Goal: Information Seeking & Learning: Learn about a topic

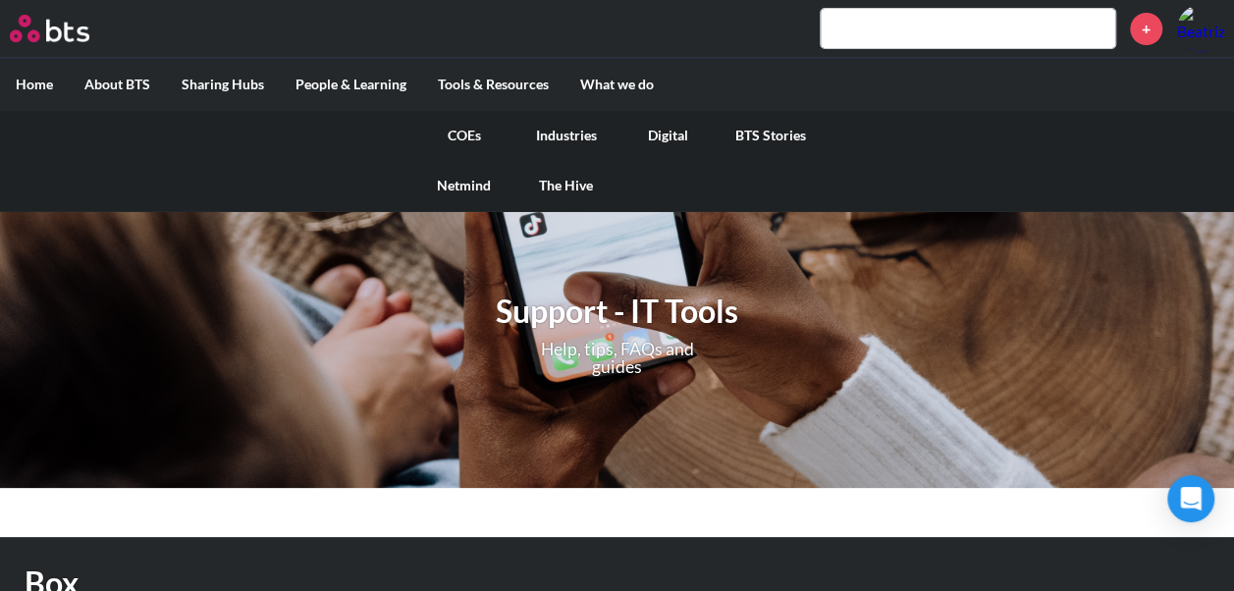
click at [619, 82] on label "What we do" at bounding box center [617, 84] width 105 height 51
click at [0, 0] on input "What we do" at bounding box center [0, 0] width 0 height 0
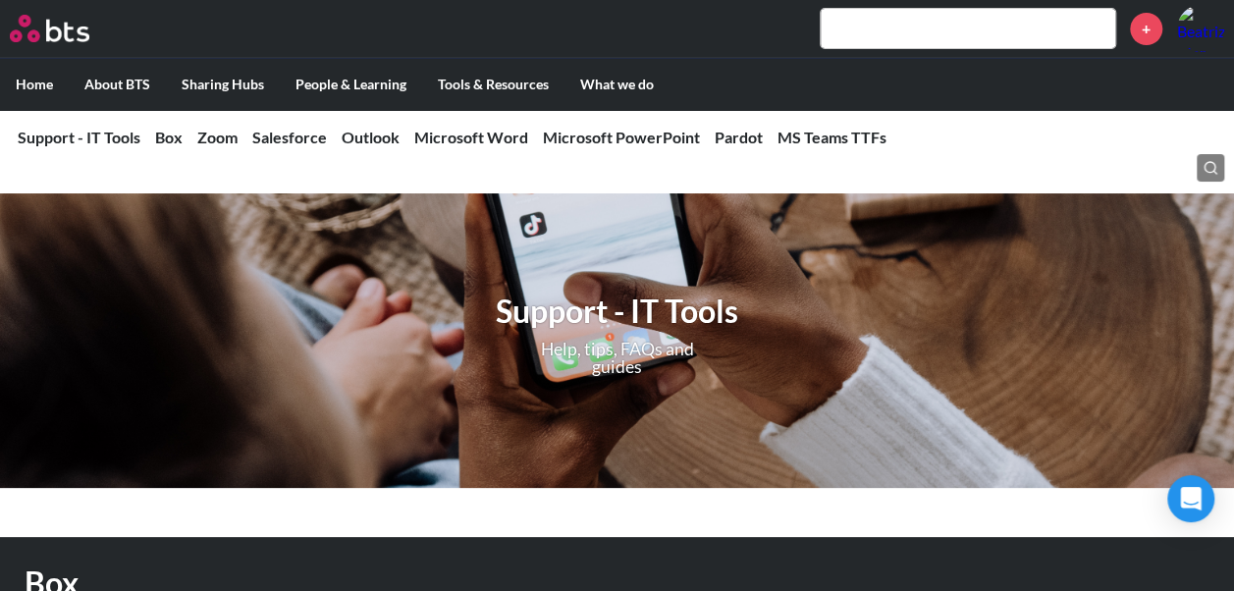
click at [974, 35] on input "text" at bounding box center [968, 28] width 295 height 39
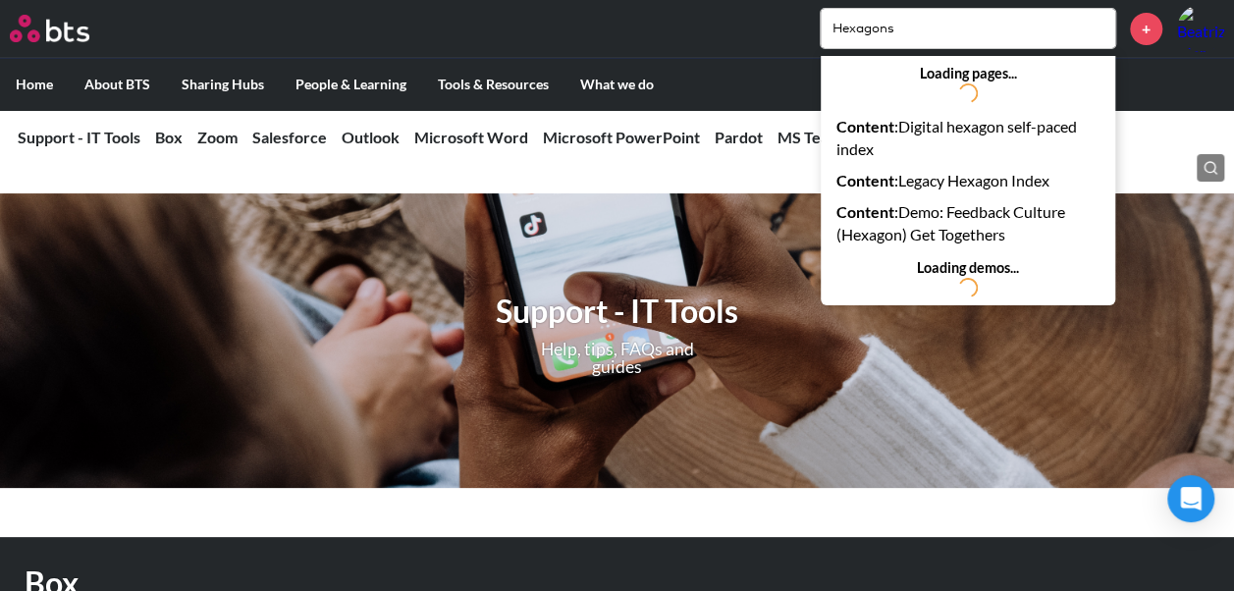
click at [927, 40] on input "Hexagons" at bounding box center [968, 28] width 295 height 39
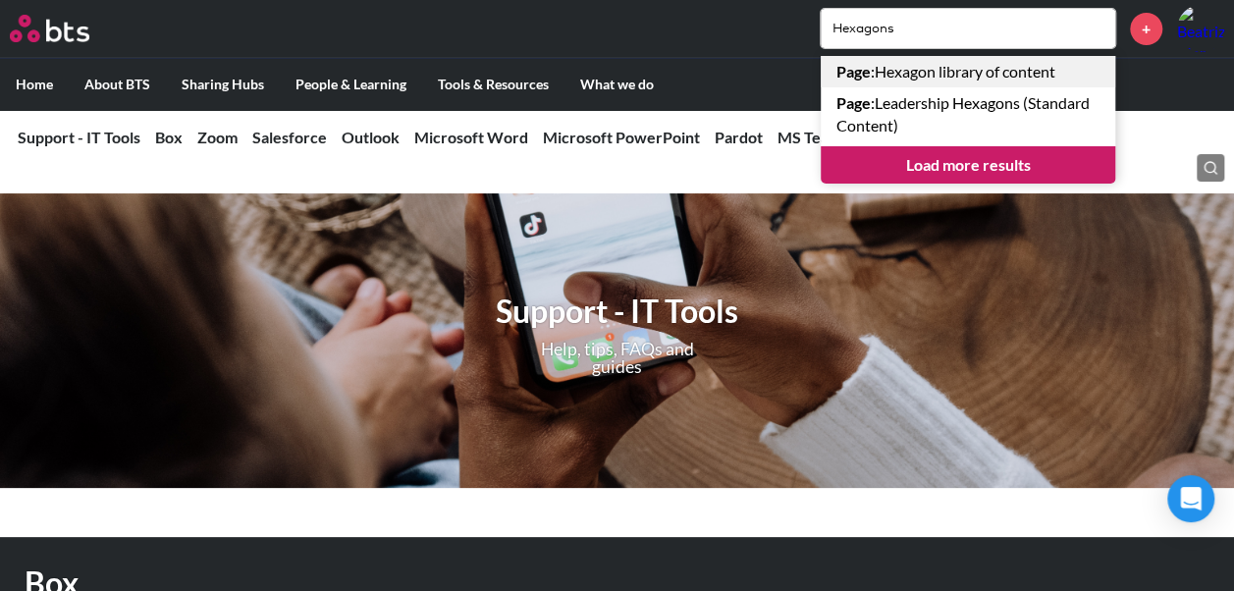
click at [988, 65] on link "Page : Hexagon library of content" at bounding box center [968, 71] width 295 height 31
drag, startPoint x: 953, startPoint y: 33, endPoint x: 860, endPoint y: 31, distance: 93.3
click at [860, 31] on input "Hexagons" at bounding box center [968, 28] width 295 height 39
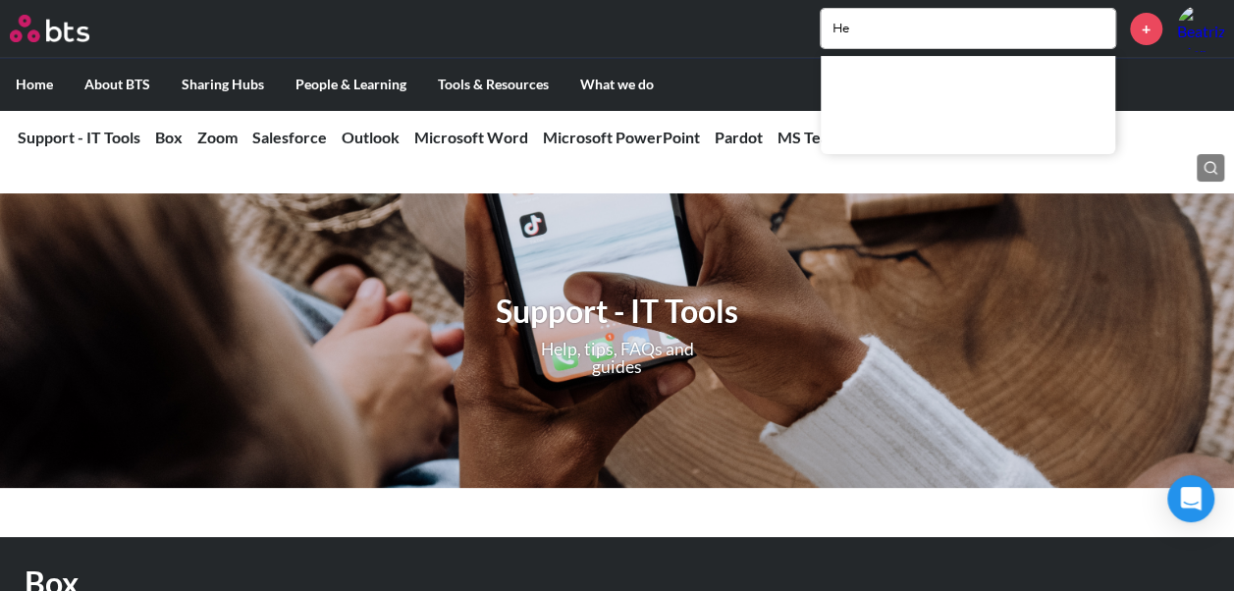
type input "H"
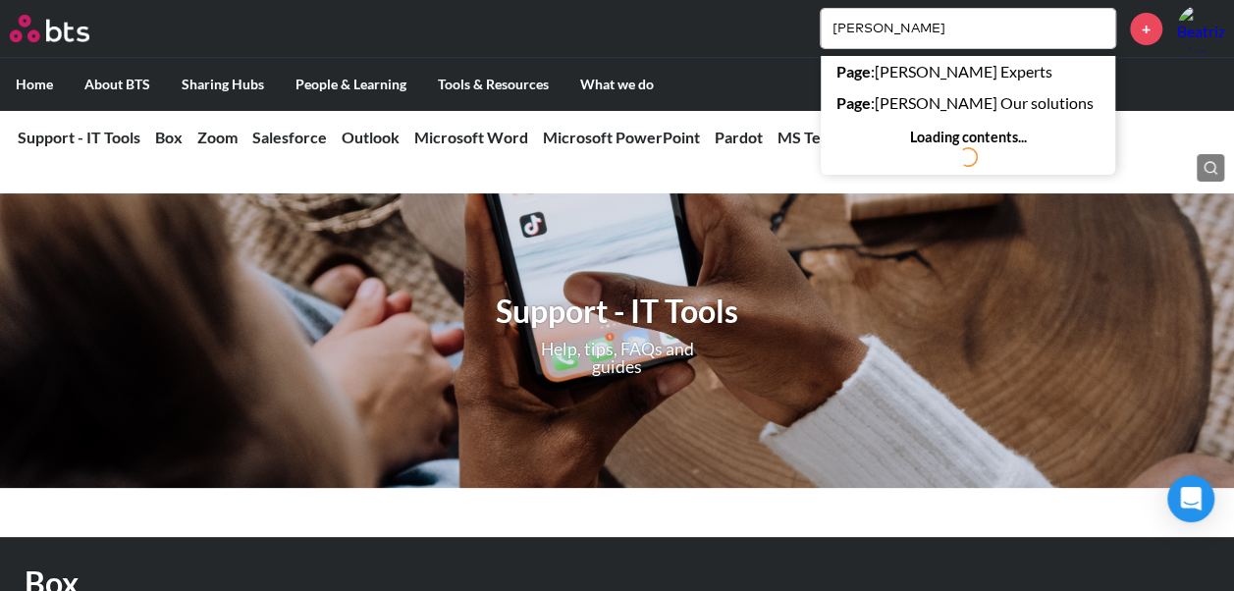
click at [958, 25] on input "SAM" at bounding box center [968, 28] width 295 height 39
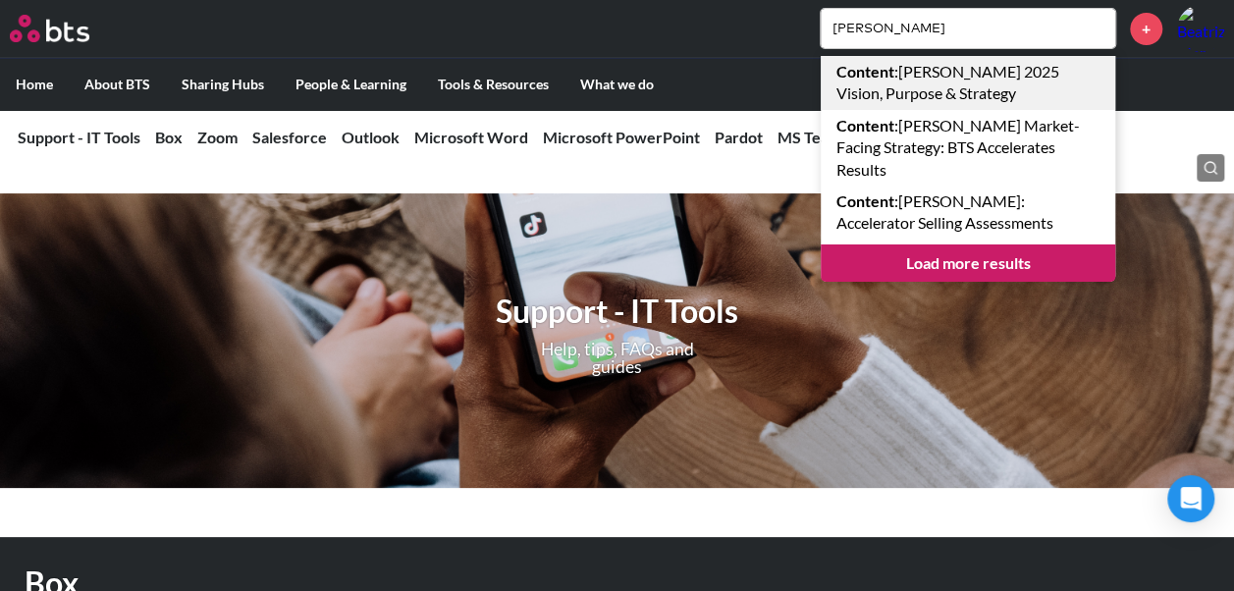
type input "SAM"
click at [967, 71] on link "Content : SAM 2025 Vision, Purpose & Strategy" at bounding box center [968, 83] width 295 height 54
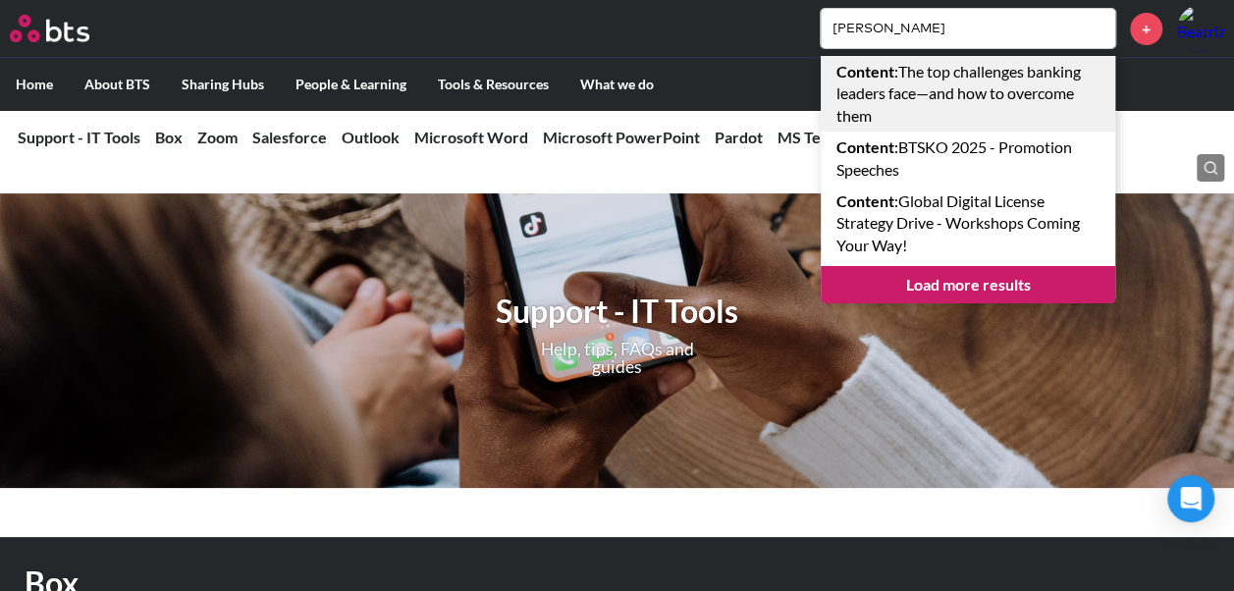
click at [907, 94] on link "Content : The top challenges banking leaders face—and how to overcome them" at bounding box center [968, 94] width 295 height 76
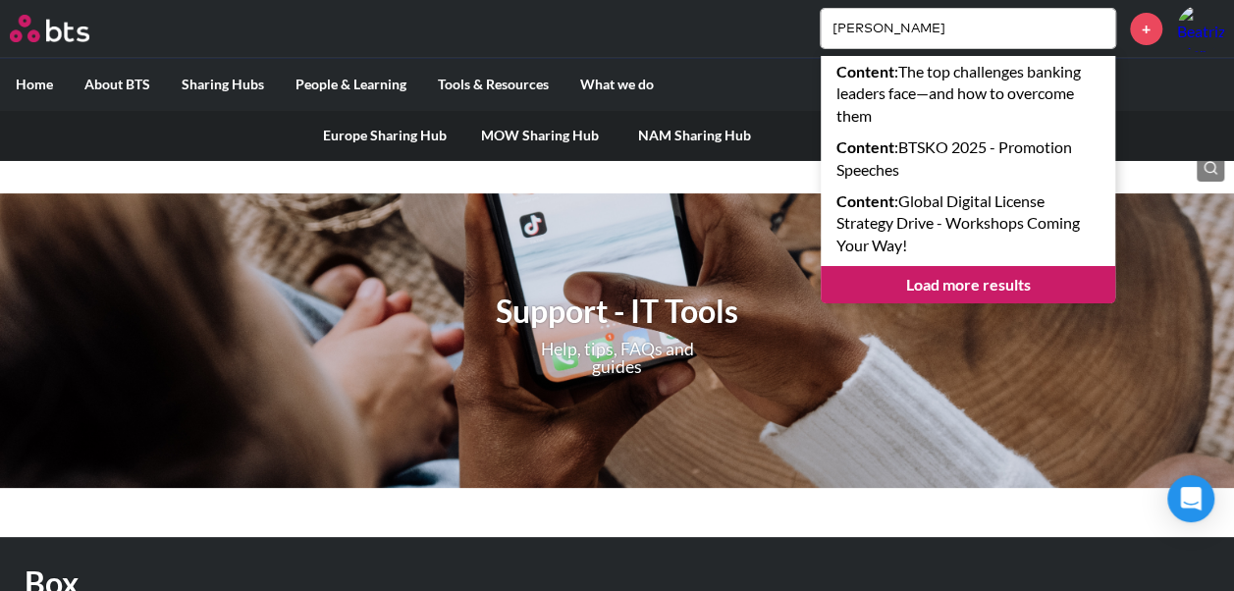
click at [540, 136] on link "MOW Sharing Hub" at bounding box center [540, 135] width 155 height 51
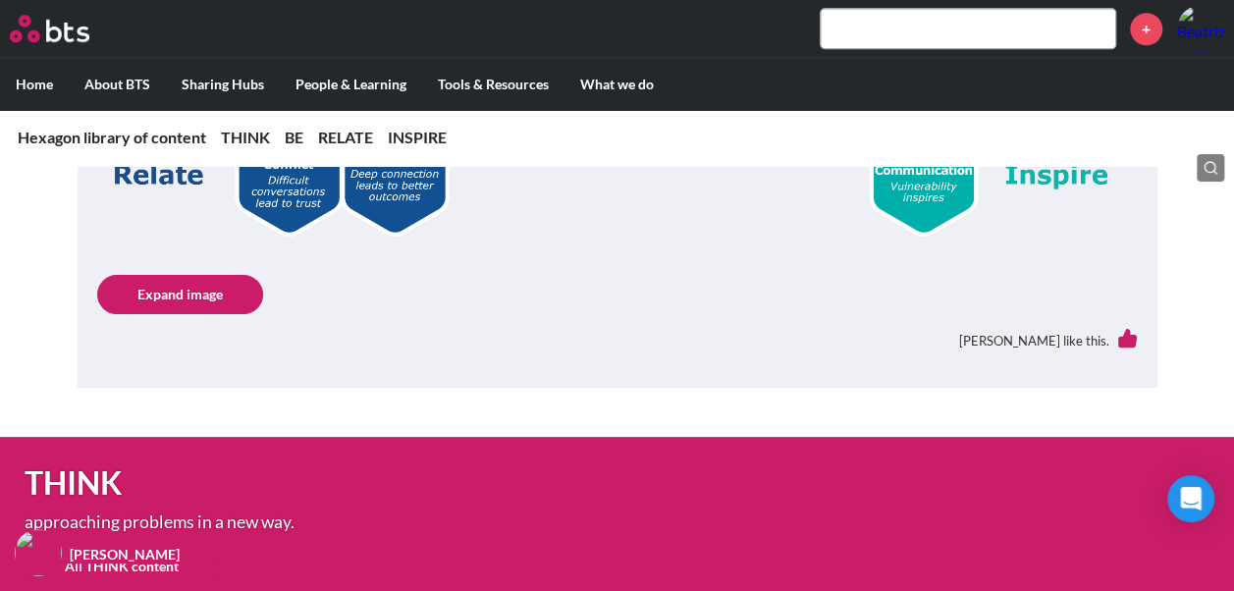
scroll to position [982, 0]
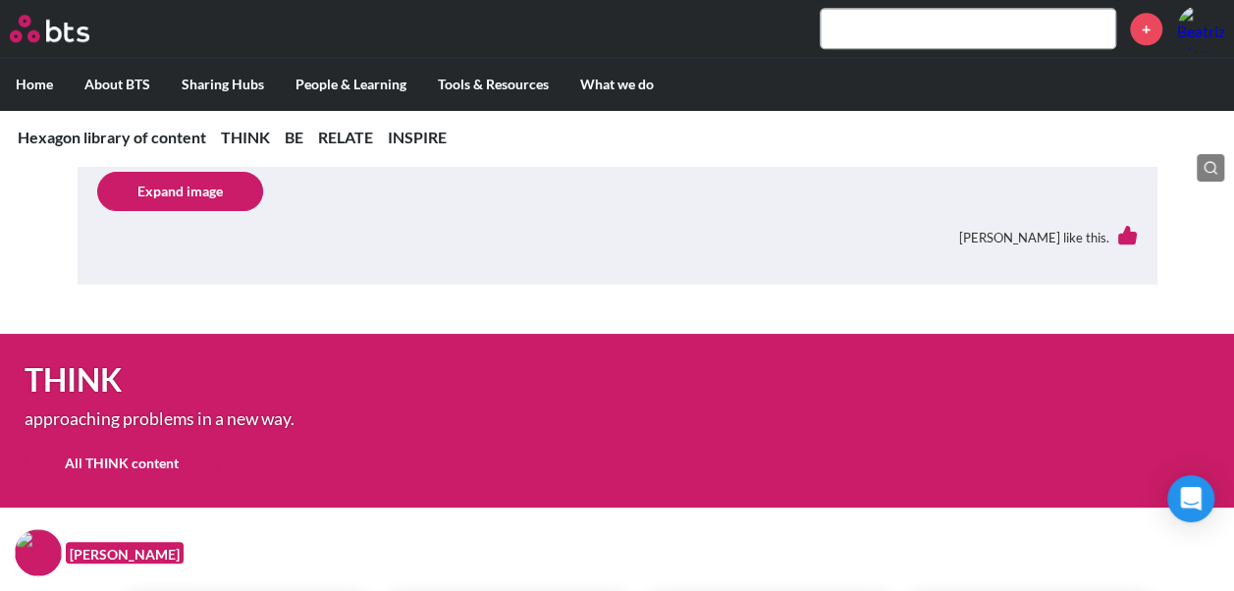
click at [115, 459] on link "All THINK content" at bounding box center [122, 463] width 194 height 39
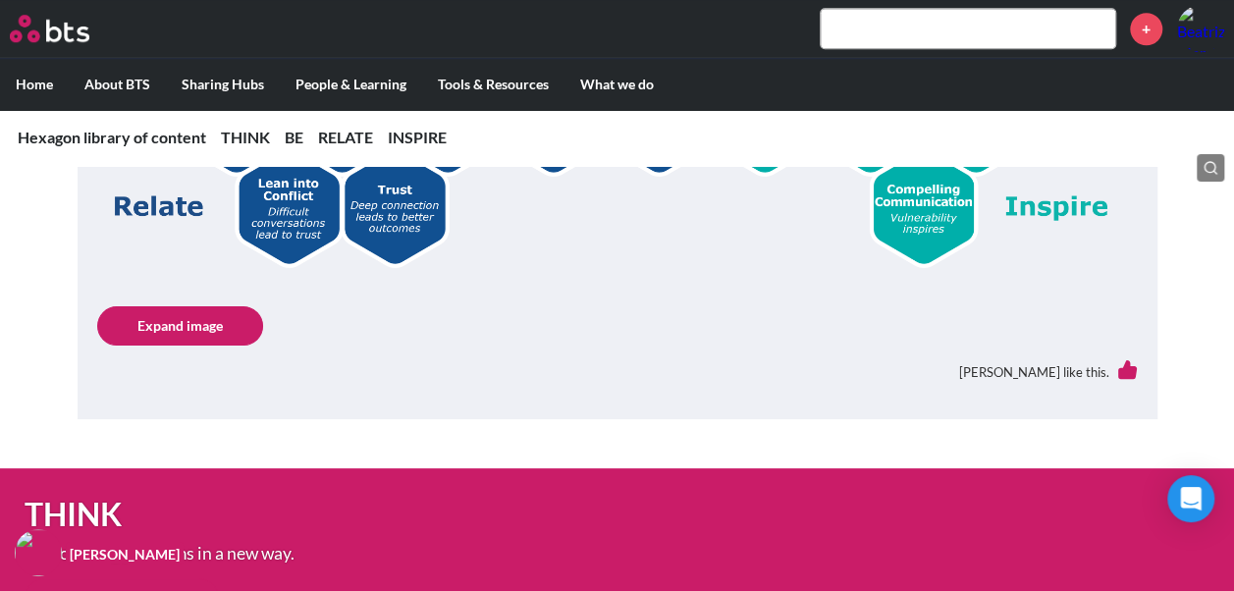
scroll to position [1178, 0]
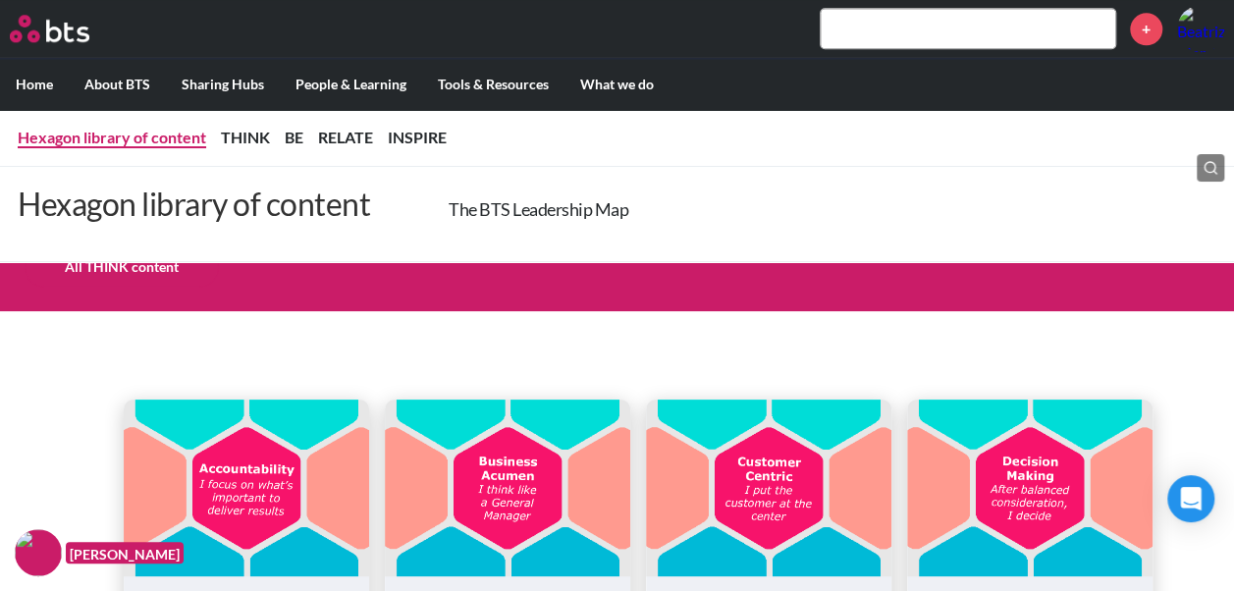
click at [149, 132] on link "Hexagon library of content" at bounding box center [112, 137] width 189 height 19
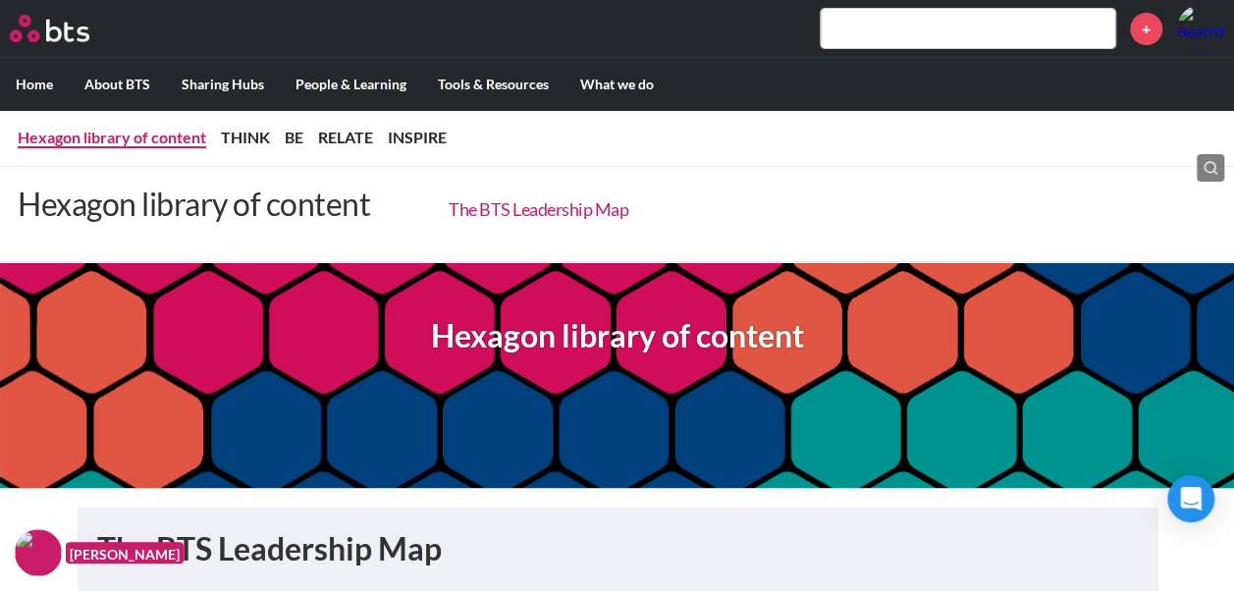
click at [528, 202] on link "The BTS Leadership Map" at bounding box center [539, 209] width 180 height 22
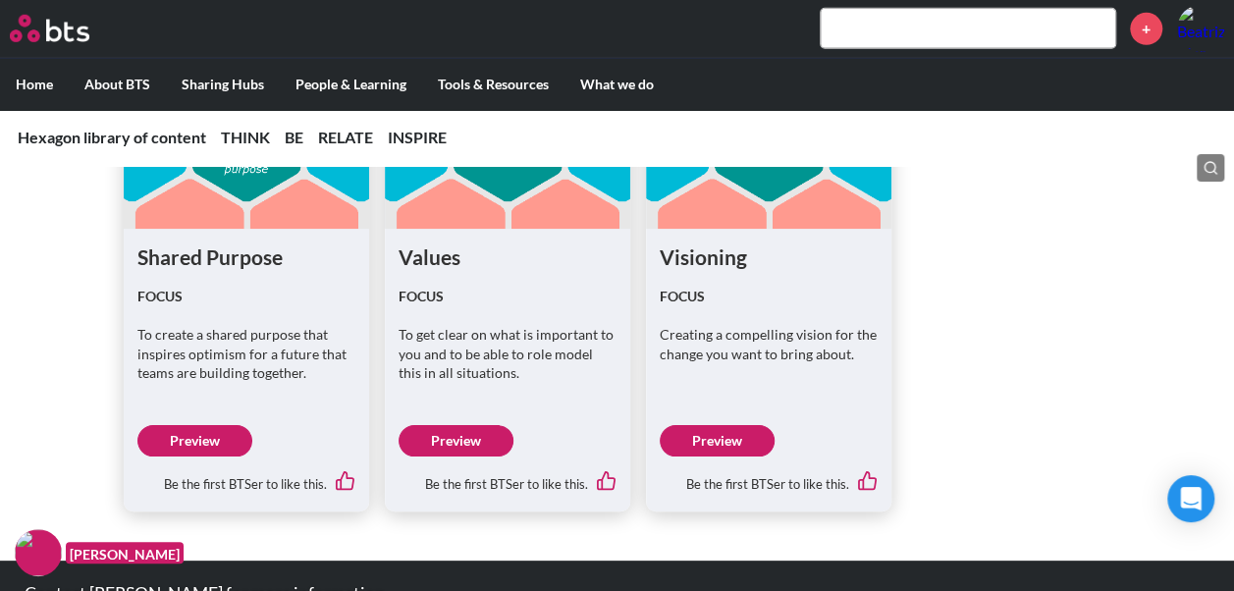
scroll to position [6646, 0]
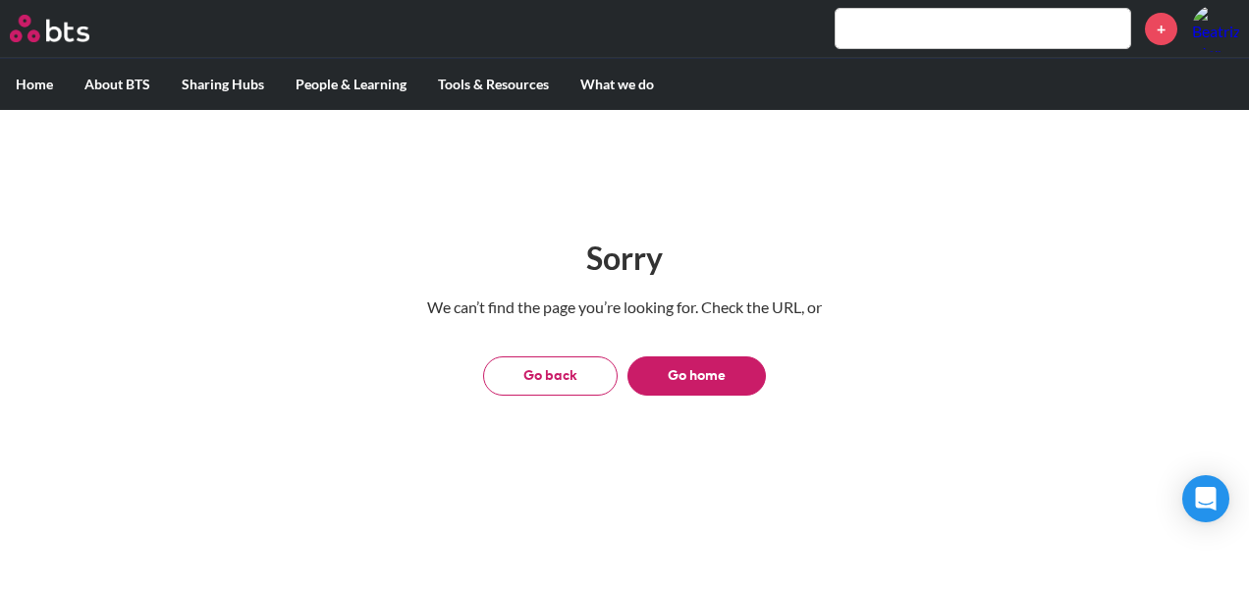
click at [527, 376] on button "Go back" at bounding box center [550, 375] width 135 height 39
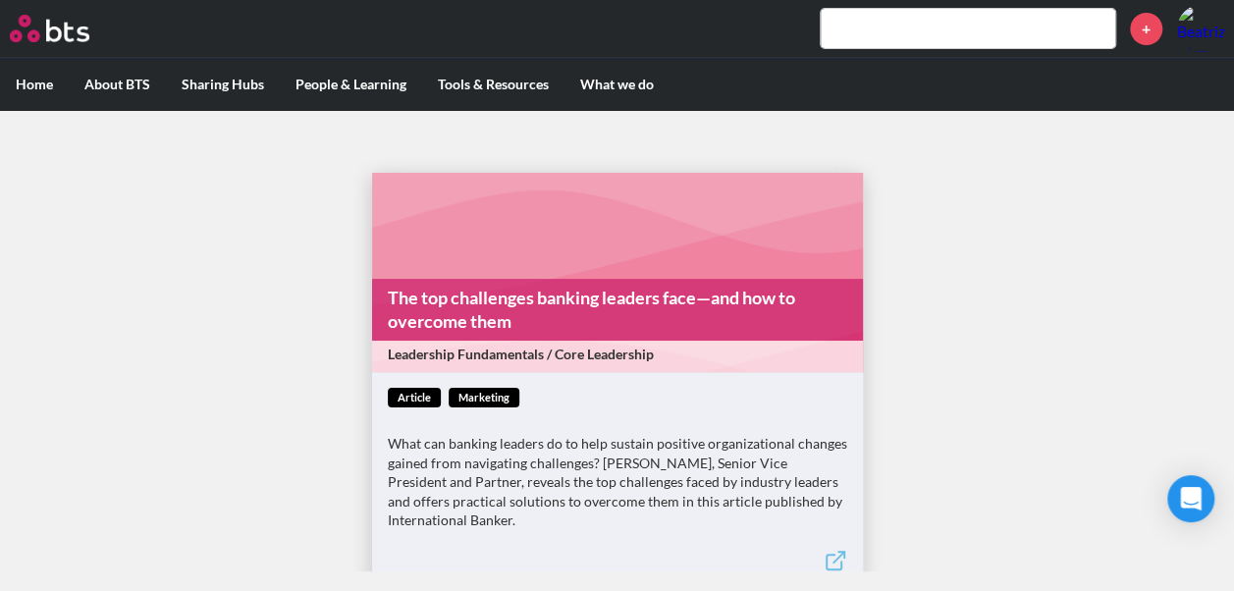
click at [849, 33] on input "text" at bounding box center [968, 28] width 295 height 39
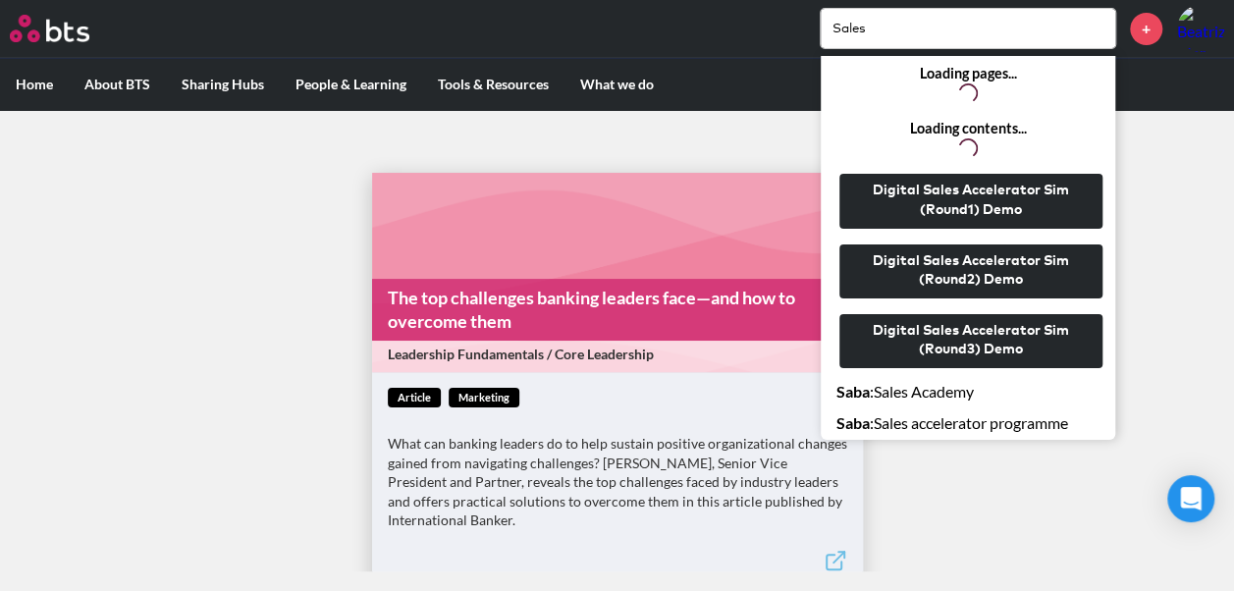
type input "Sales"
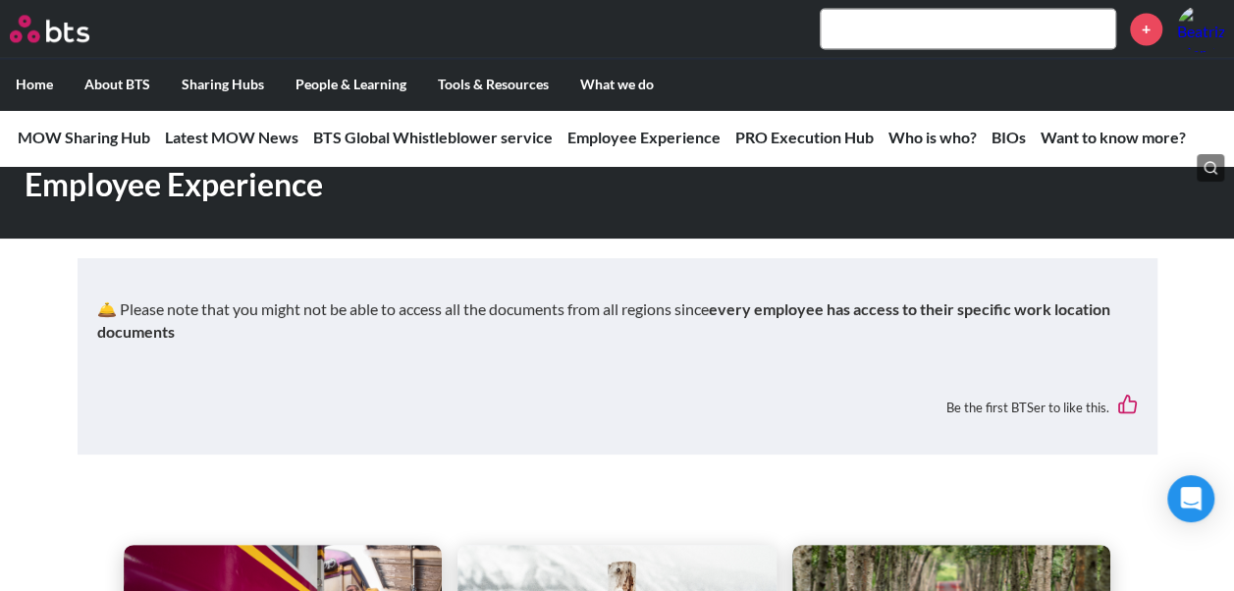
scroll to position [1571, 0]
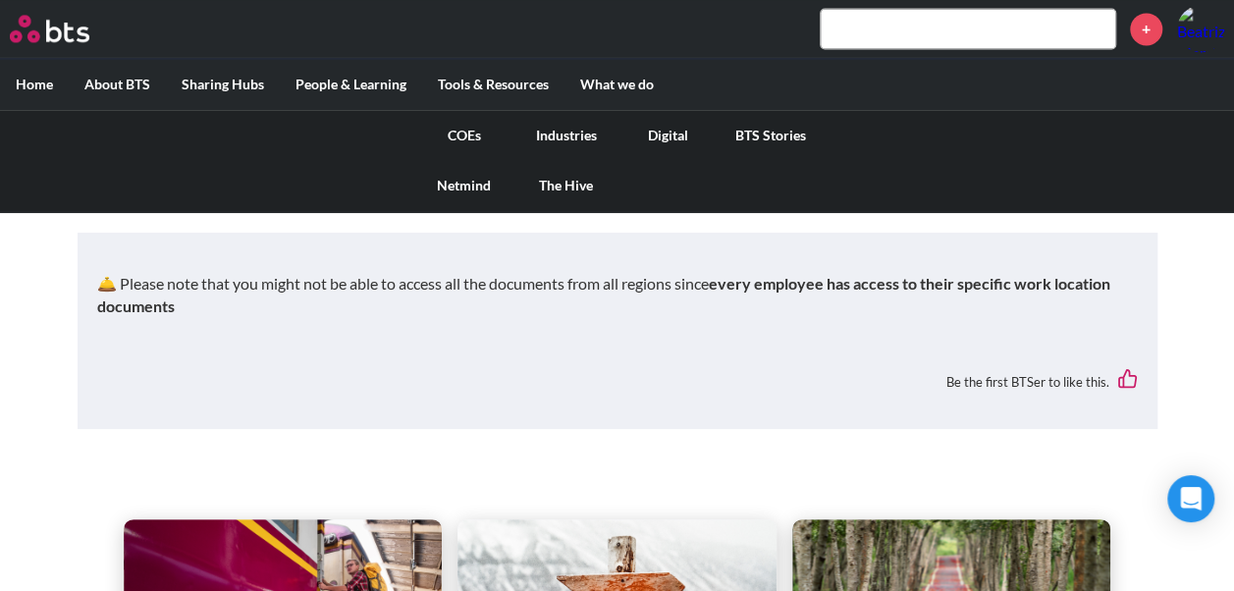
click at [477, 126] on link "COEs" at bounding box center [464, 135] width 102 height 51
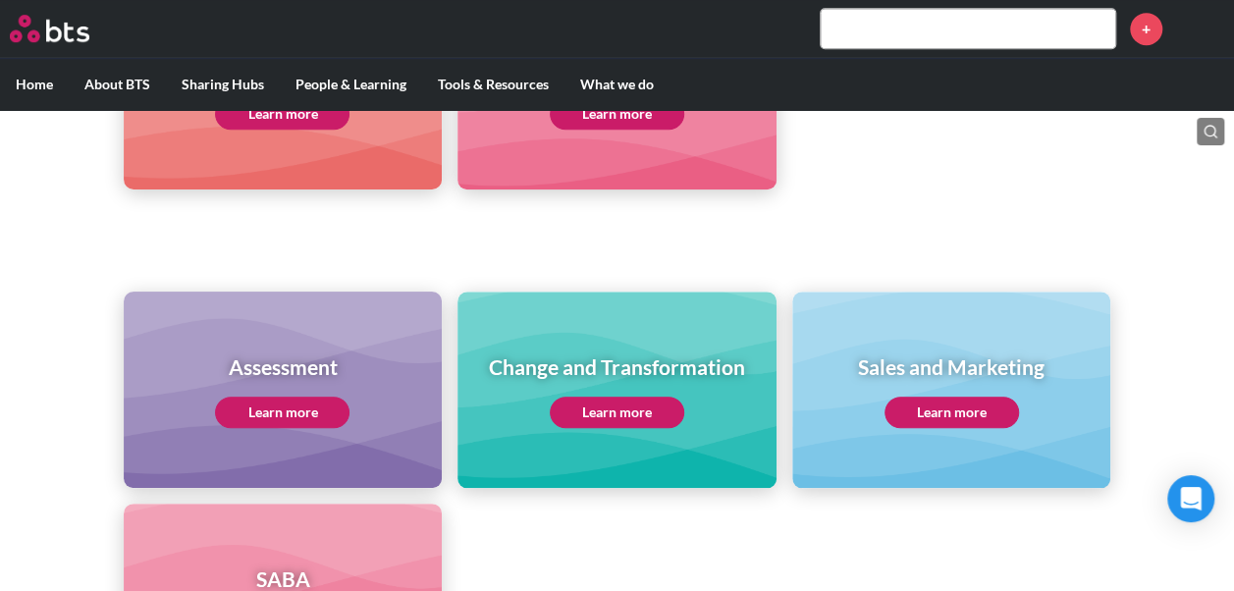
scroll to position [884, 0]
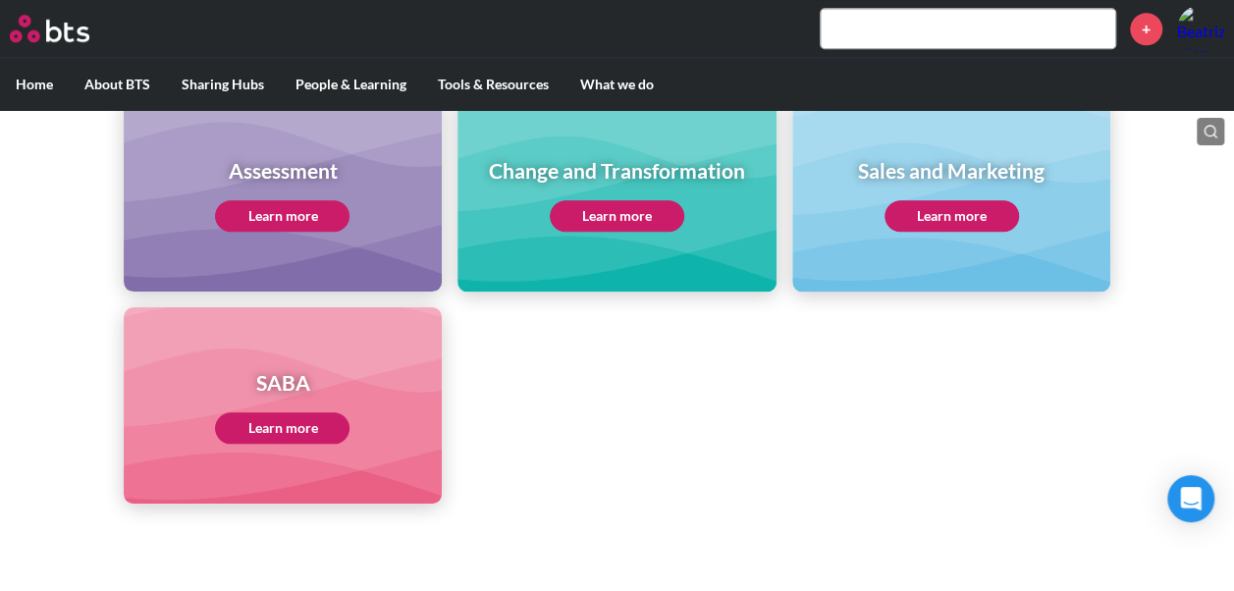
click at [959, 211] on link "Learn more" at bounding box center [952, 215] width 135 height 31
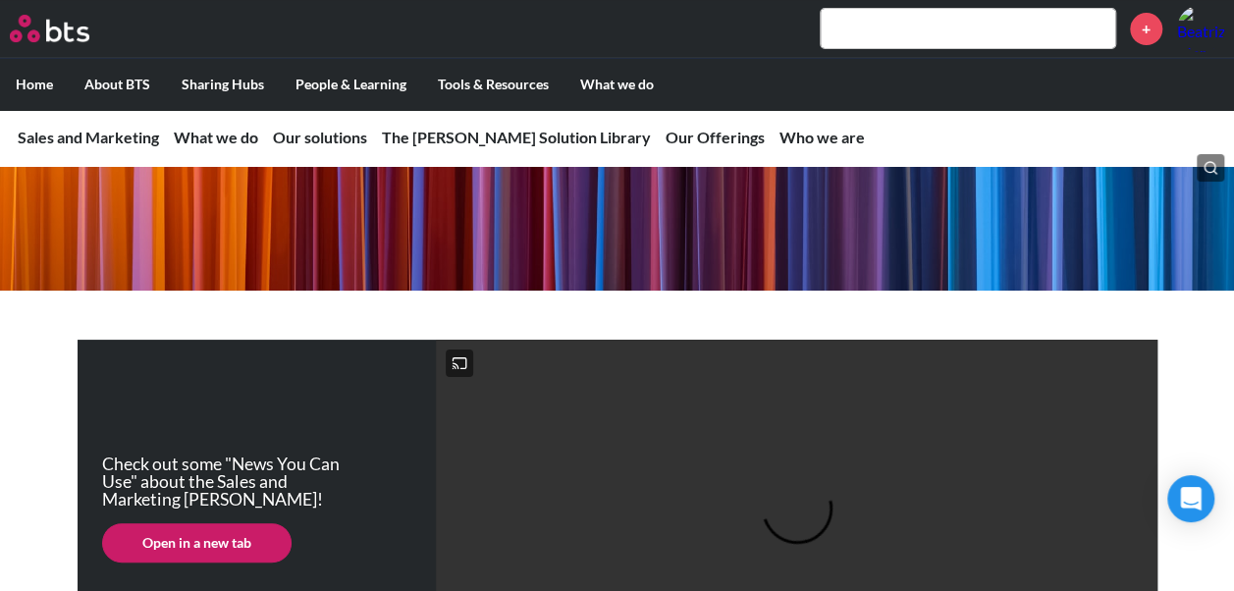
scroll to position [393, 0]
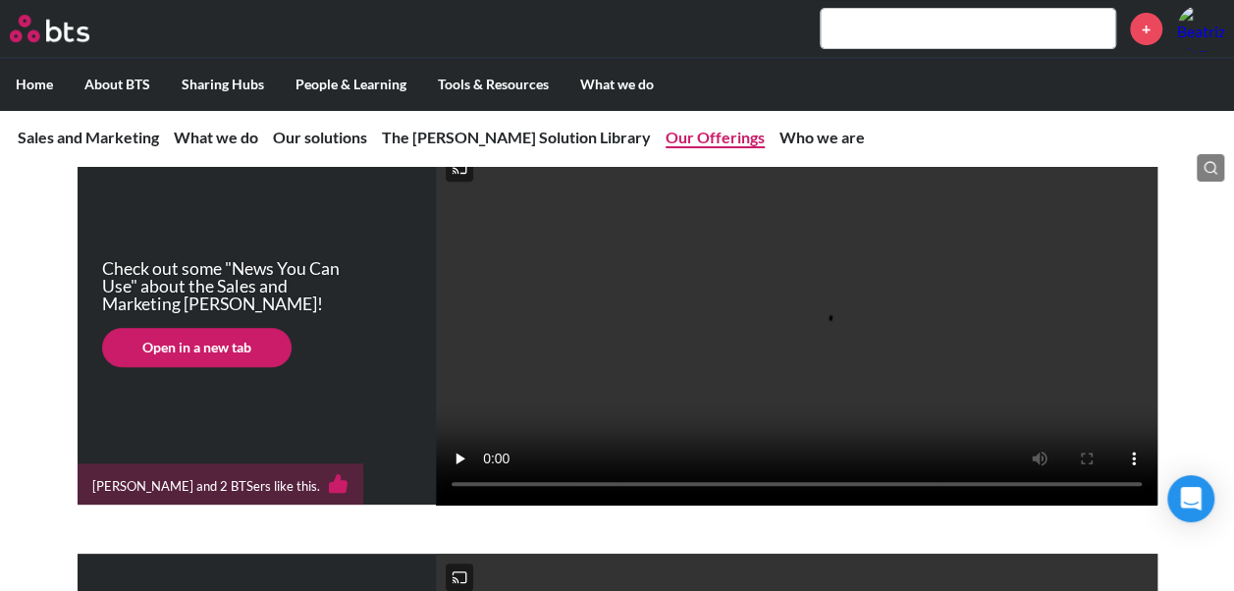
click at [666, 139] on link "Our Offerings" at bounding box center [715, 137] width 99 height 19
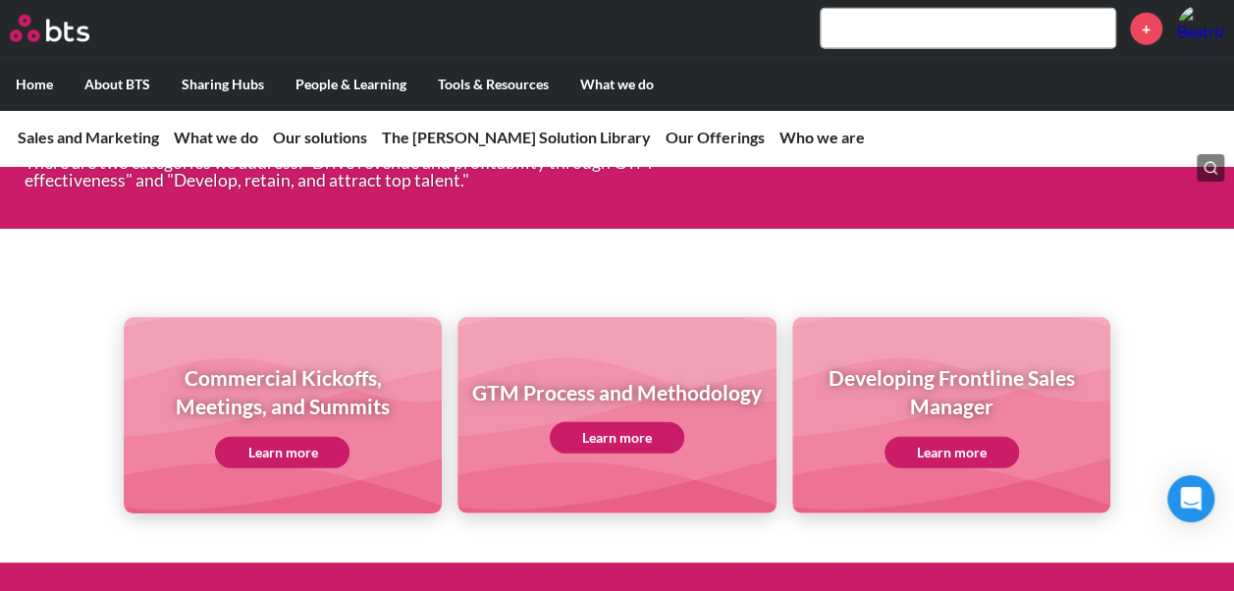
scroll to position [6275, 0]
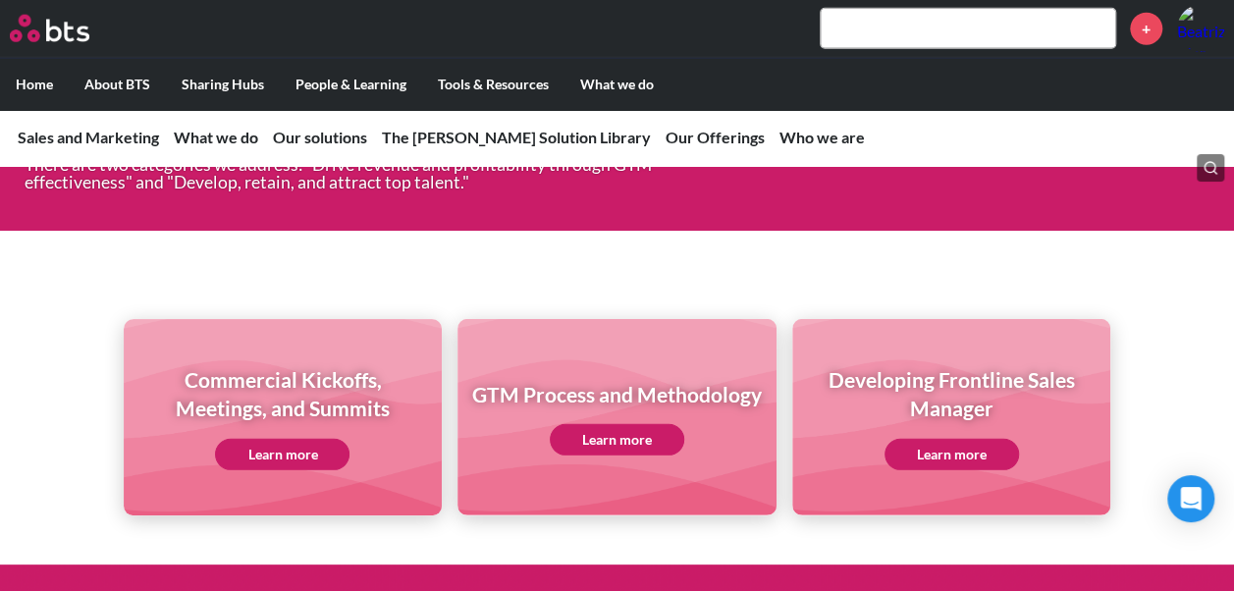
click at [978, 446] on link "Learn more" at bounding box center [952, 454] width 135 height 31
click at [650, 431] on link "Learn more" at bounding box center [617, 439] width 135 height 31
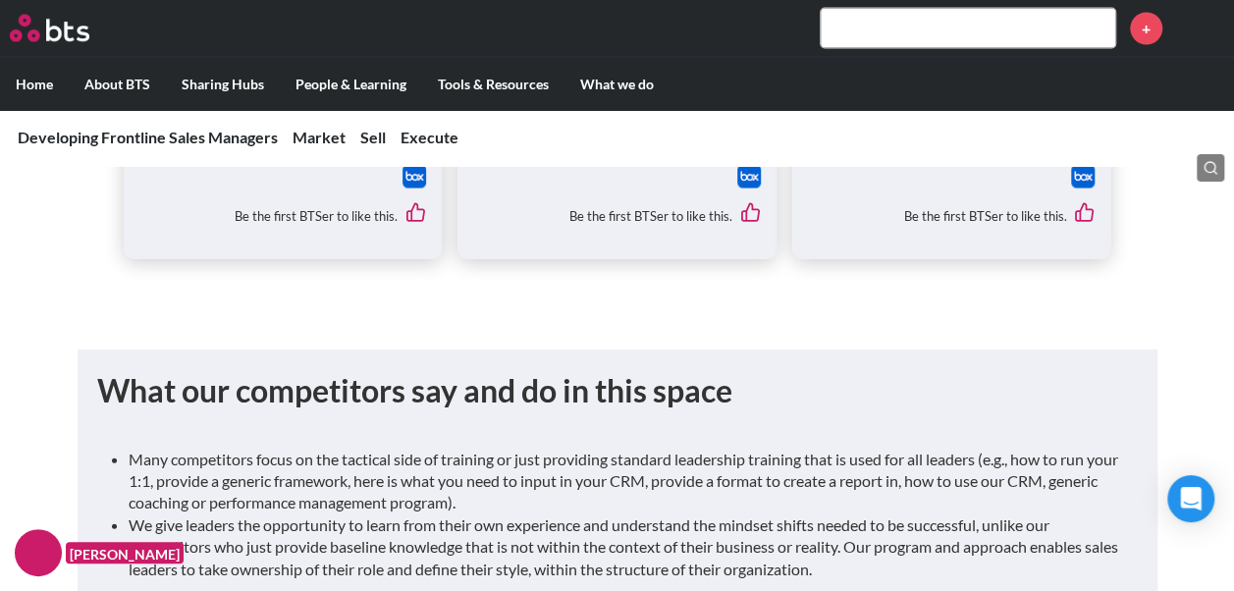
scroll to position [2259, 0]
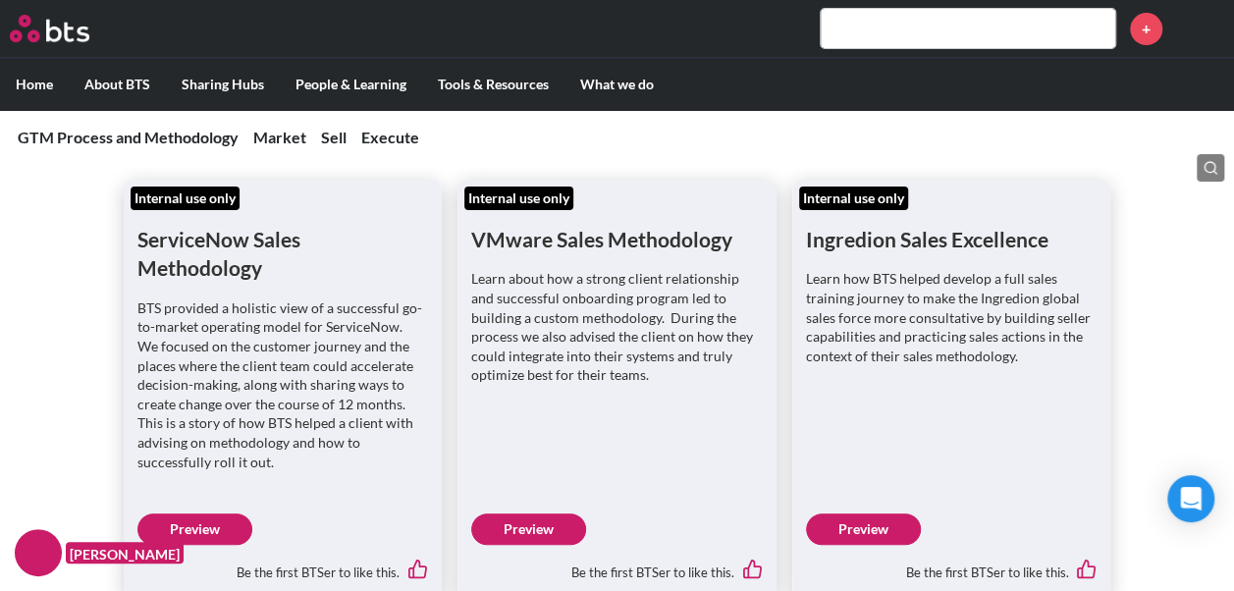
scroll to position [295, 0]
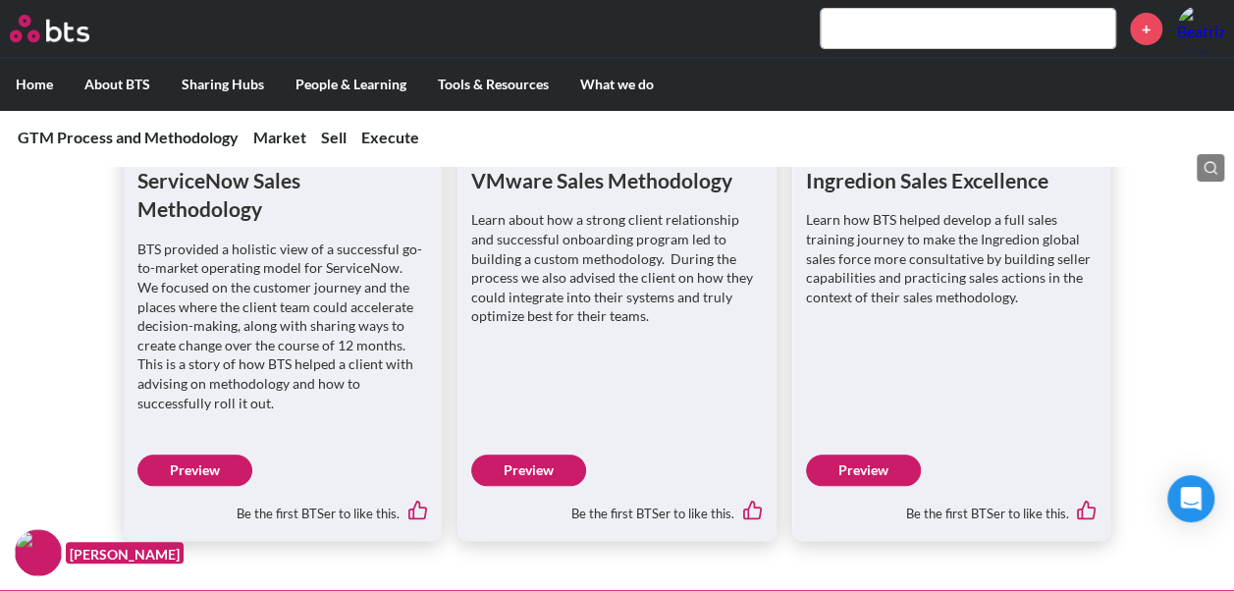
click at [862, 455] on link "Preview" at bounding box center [863, 470] width 115 height 31
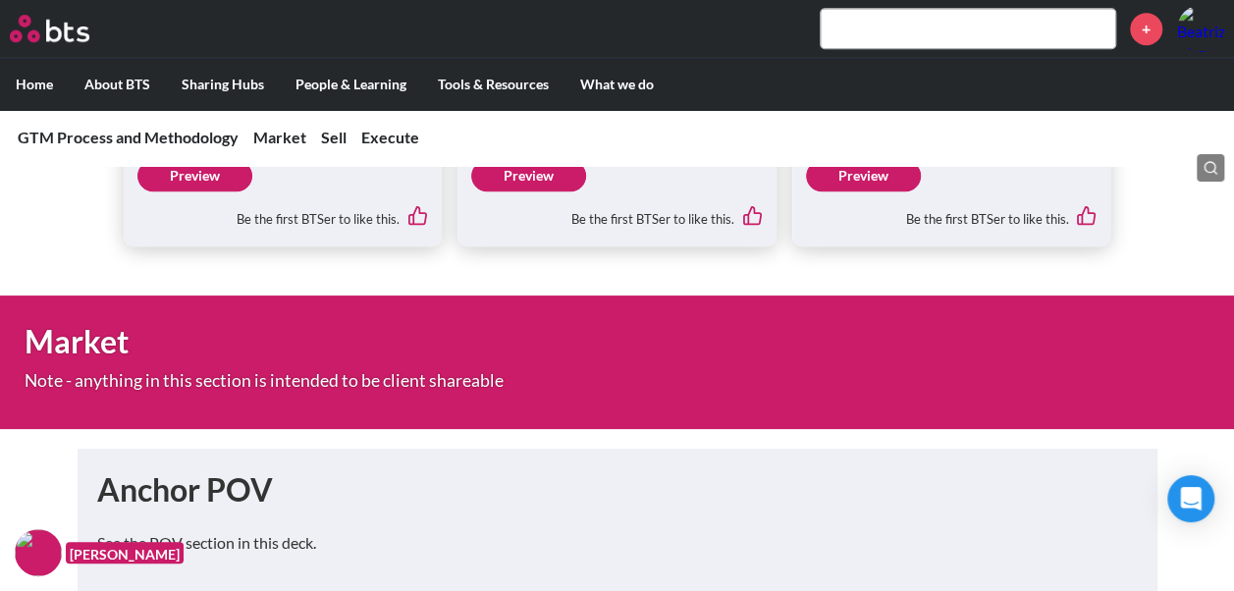
scroll to position [786, 0]
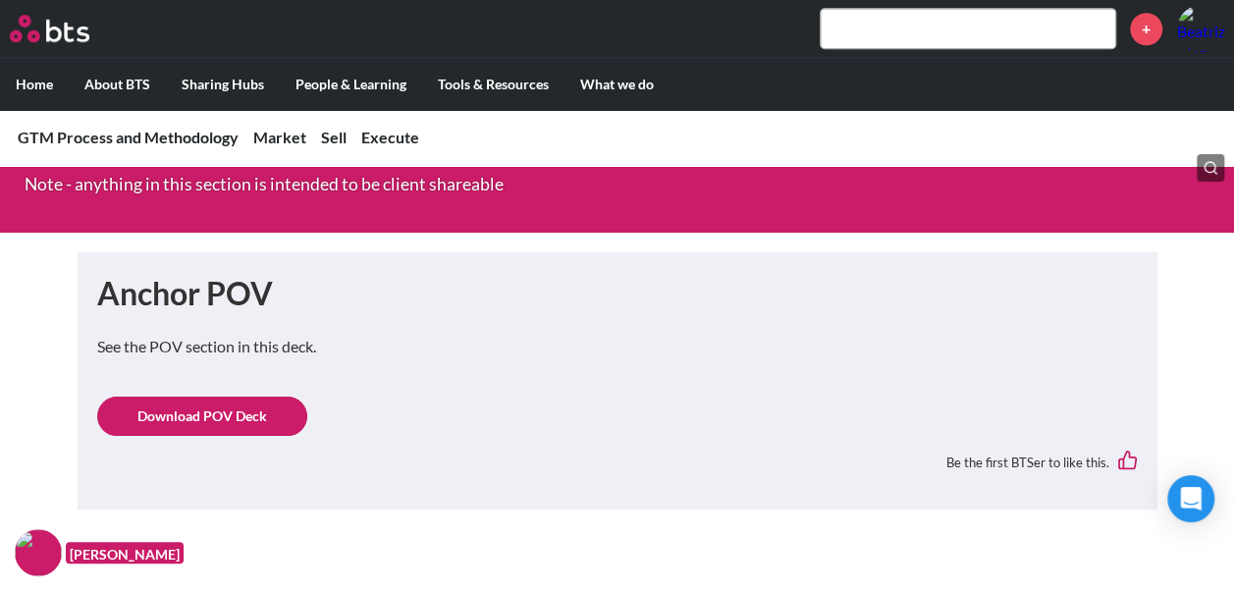
click at [240, 403] on link "Download POV Deck" at bounding box center [202, 416] width 210 height 39
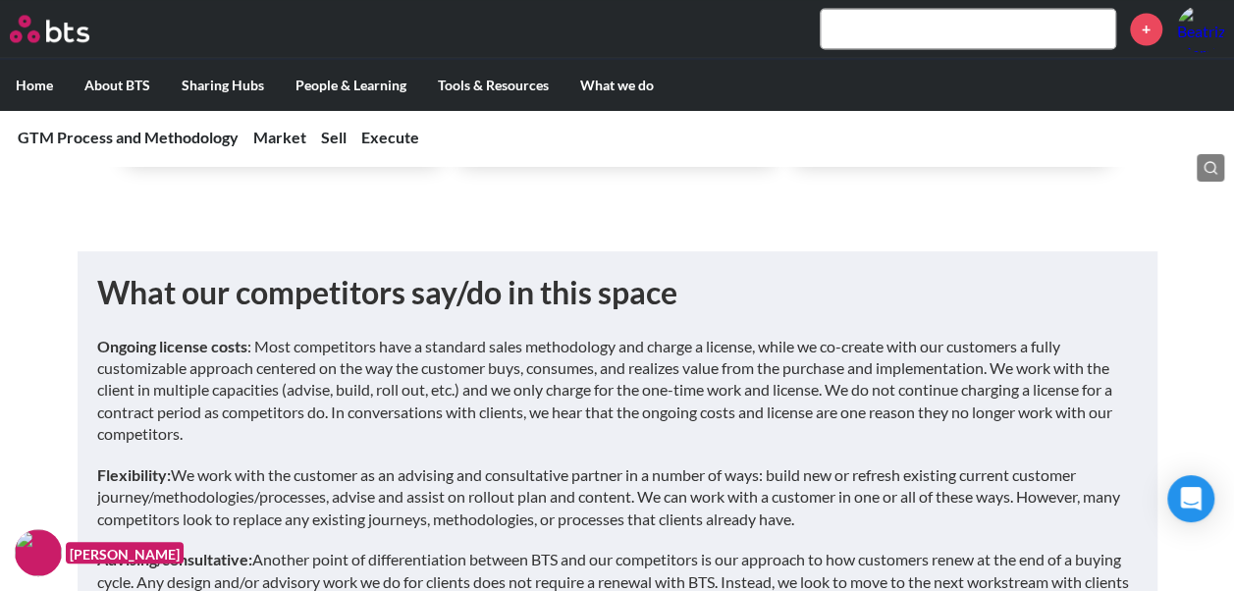
scroll to position [2062, 0]
